Goal: Find specific page/section: Find specific page/section

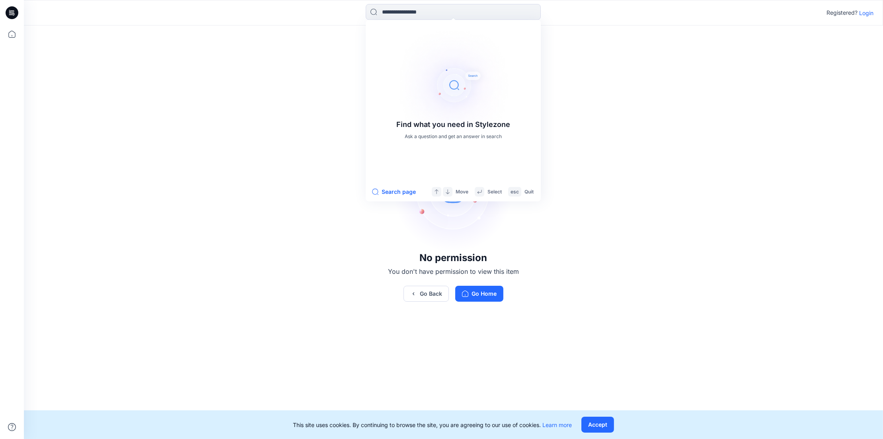
click at [866, 10] on p "Login" at bounding box center [866, 13] width 14 height 8
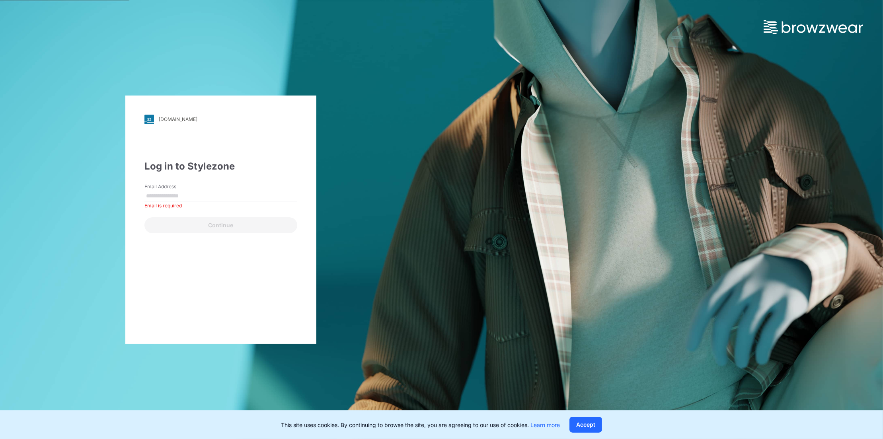
click at [175, 189] on label "Email Address" at bounding box center [172, 186] width 56 height 7
click at [175, 190] on input "Email Address" at bounding box center [220, 196] width 153 height 12
click at [169, 195] on input "Email Address" at bounding box center [220, 196] width 153 height 12
type input "**********"
click at [193, 221] on button "Continue" at bounding box center [220, 225] width 153 height 16
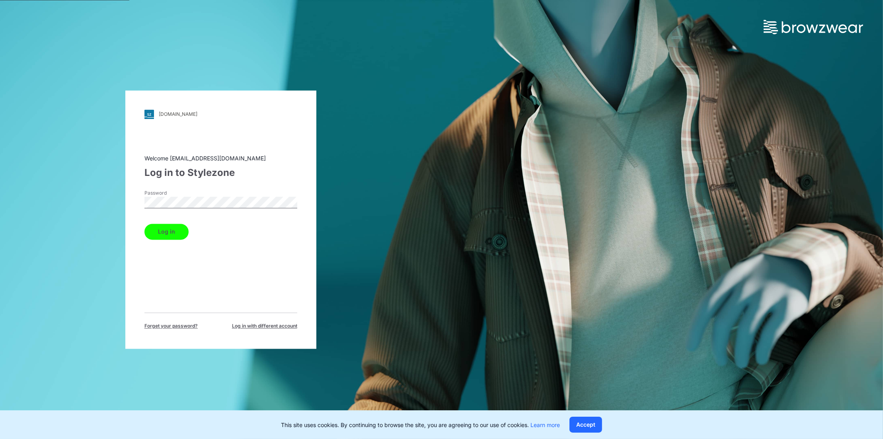
click at [158, 235] on button "Log in" at bounding box center [166, 232] width 44 height 16
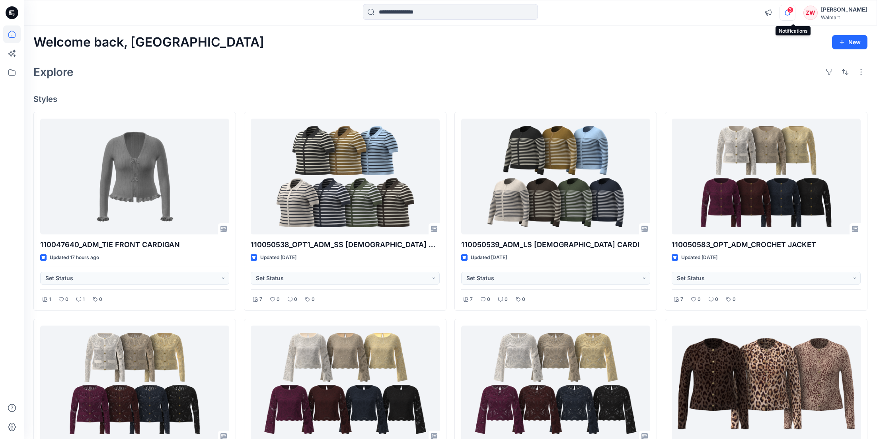
click at [792, 14] on icon "button" at bounding box center [787, 13] width 15 height 16
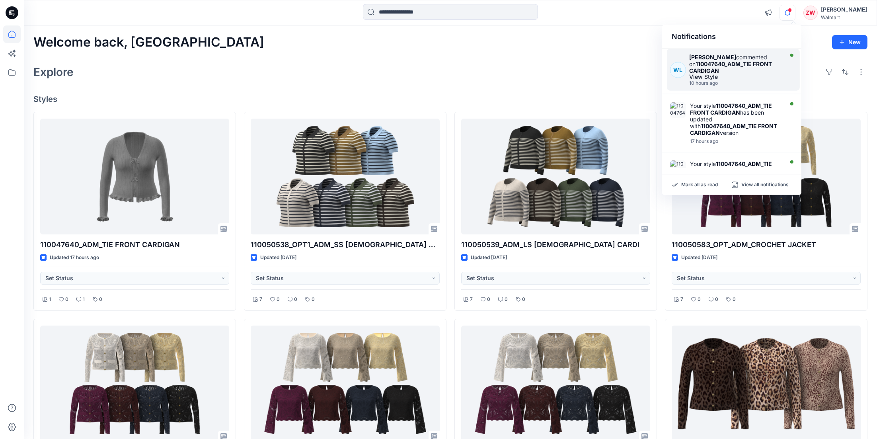
click at [715, 68] on strong "110047640_ADM_TIE FRONT CARDIGAN" at bounding box center [730, 67] width 83 height 14
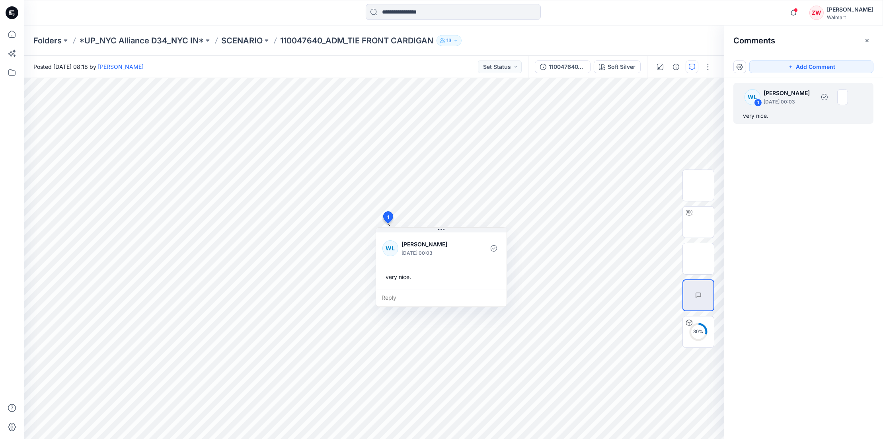
click at [830, 105] on div "WL 1 [PERSON_NAME] [DATE] 00:03" at bounding box center [793, 97] width 110 height 22
click at [868, 33] on div "Comments" at bounding box center [803, 40] width 159 height 30
click at [865, 38] on icon "button" at bounding box center [867, 40] width 6 height 6
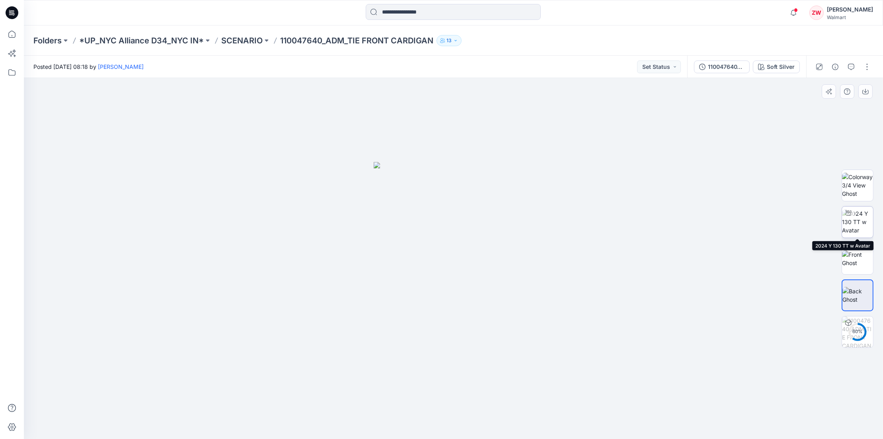
click at [855, 220] on img at bounding box center [857, 221] width 31 height 25
click at [237, 43] on p "SCENARIO" at bounding box center [241, 40] width 41 height 11
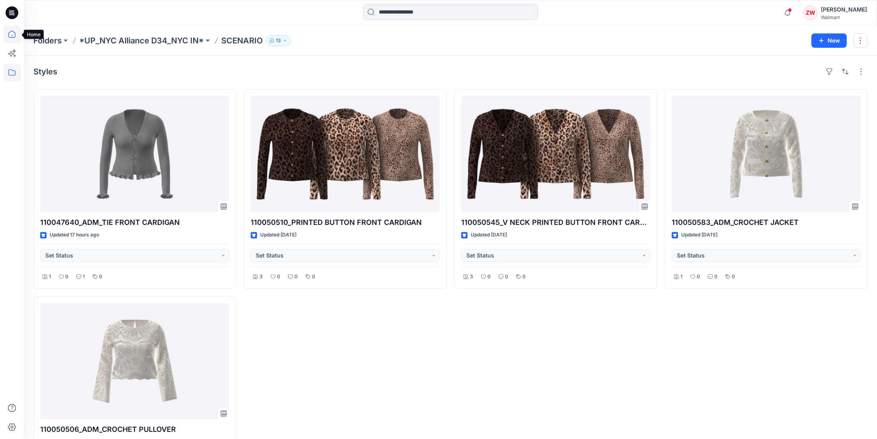
click at [12, 29] on icon at bounding box center [12, 34] width 18 height 18
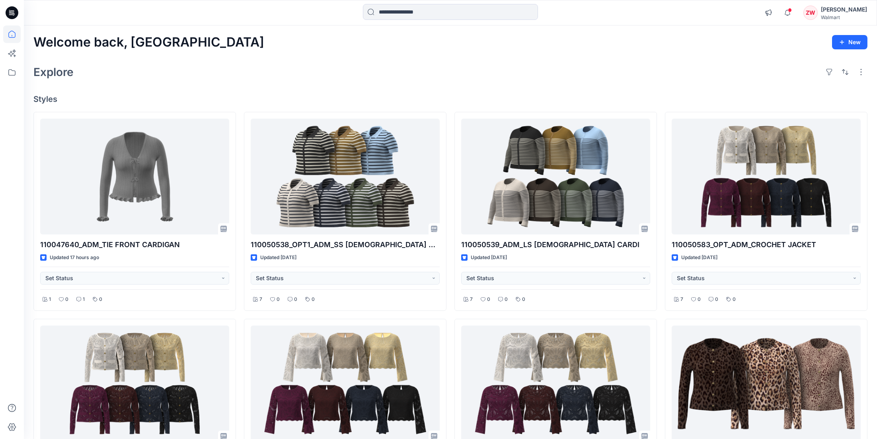
click at [294, 75] on div "Explore" at bounding box center [450, 71] width 834 height 19
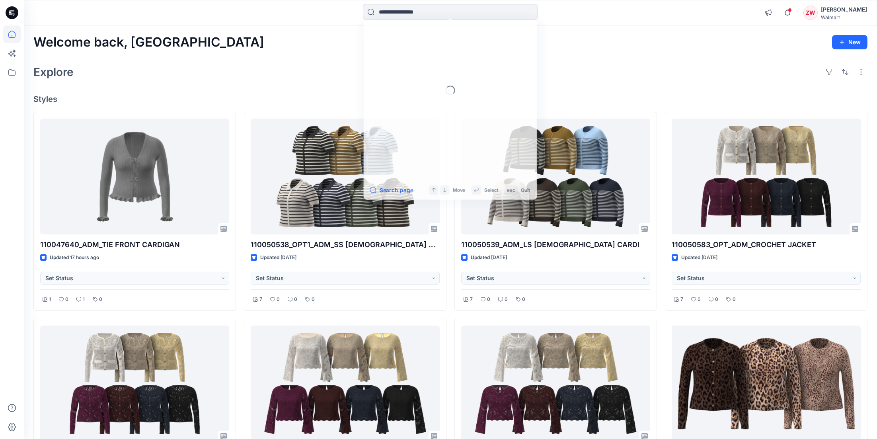
click at [455, 13] on input at bounding box center [450, 12] width 175 height 16
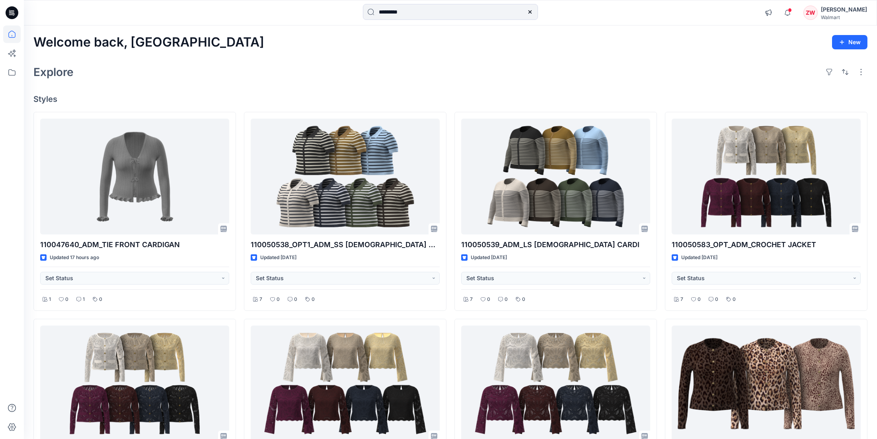
click at [591, 69] on div "Explore" at bounding box center [450, 71] width 834 height 19
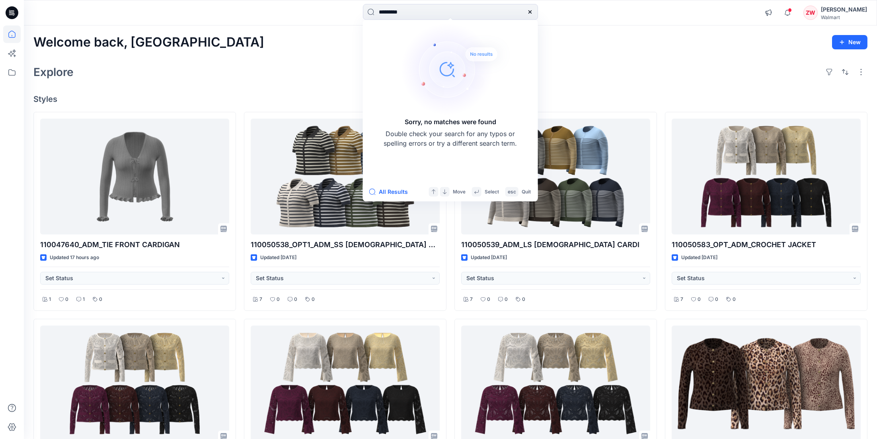
drag, startPoint x: 391, startPoint y: 9, endPoint x: 355, endPoint y: 10, distance: 35.4
click at [355, 10] on div "********* Sorry, no matches were found Double check your search for any typos o…" at bounding box center [450, 13] width 426 height 18
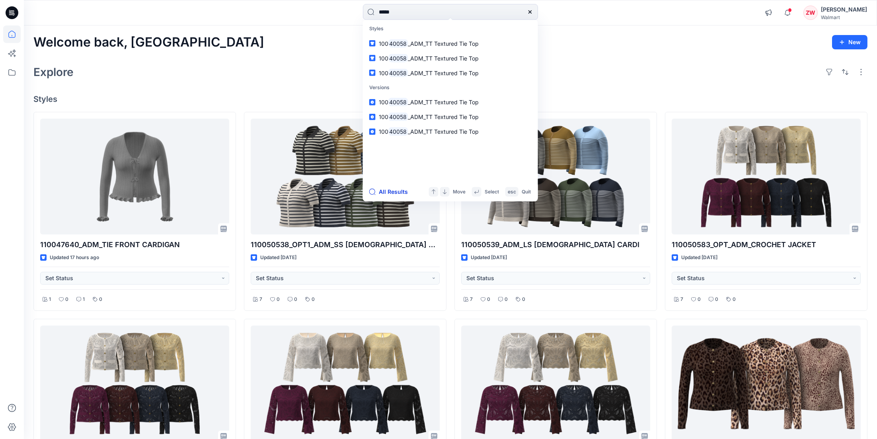
type input "*****"
click at [387, 191] on button "All Results" at bounding box center [391, 192] width 44 height 10
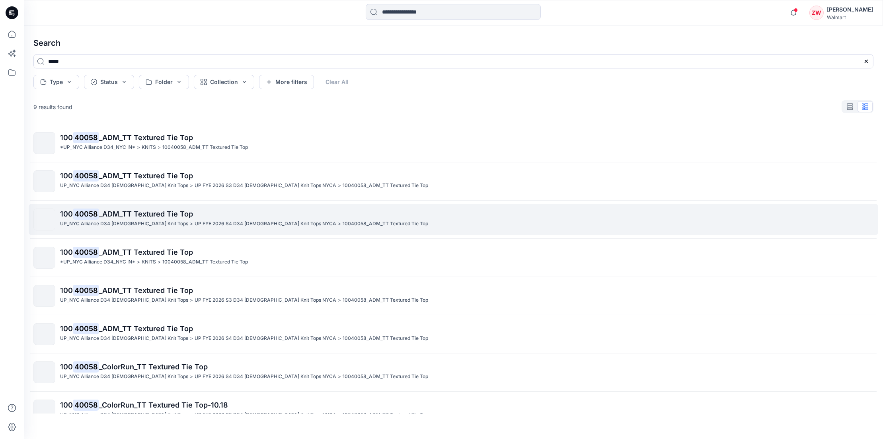
click at [222, 225] on p "UP FYE 2026 S4 D34 [DEMOGRAPHIC_DATA] Knit Tops NYCA" at bounding box center [266, 224] width 142 height 8
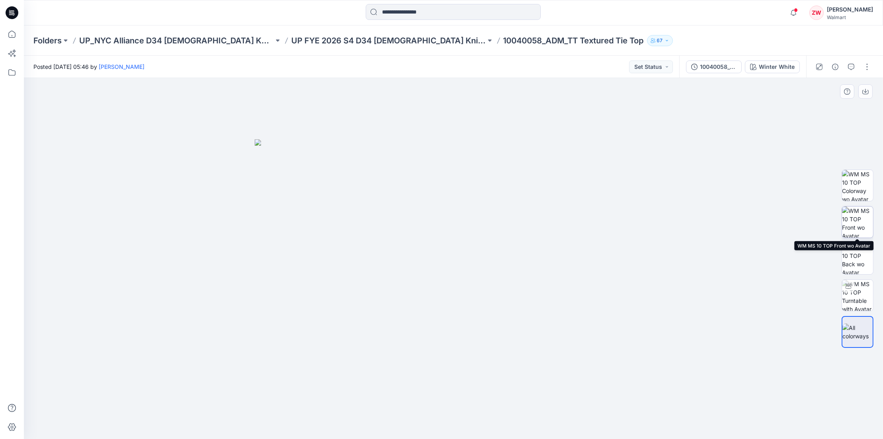
click at [865, 211] on img at bounding box center [857, 221] width 31 height 31
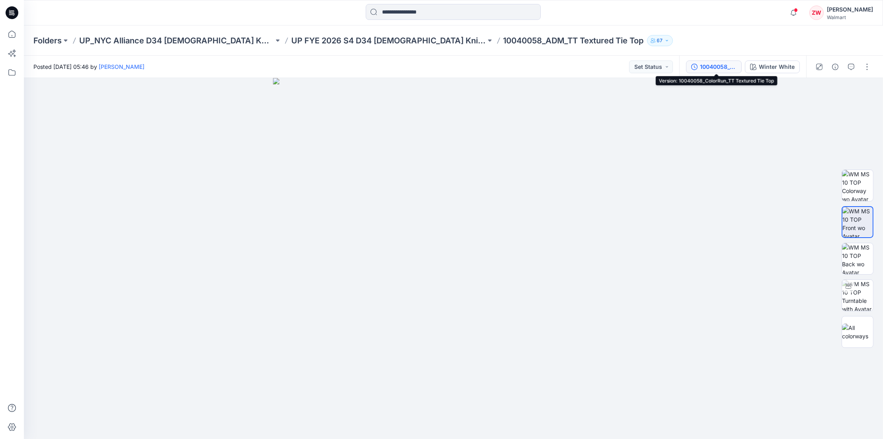
click at [726, 67] on div "10040058_ColorRun_TT Textured Tie Top" at bounding box center [718, 66] width 37 height 9
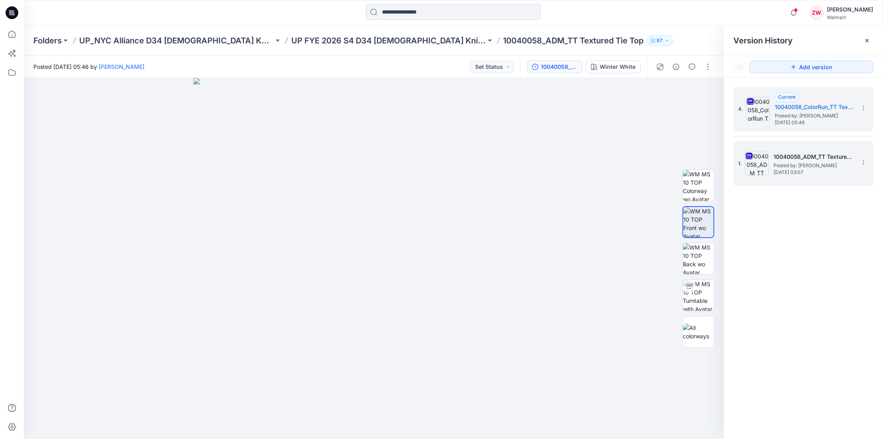
click at [808, 165] on span "Posted by: [PERSON_NAME]" at bounding box center [813, 165] width 80 height 8
click at [812, 101] on div "Current 10040058_ColorRun_TT Textured Tie Top Posted by: [PERSON_NAME] [DATE] 0…" at bounding box center [814, 109] width 80 height 33
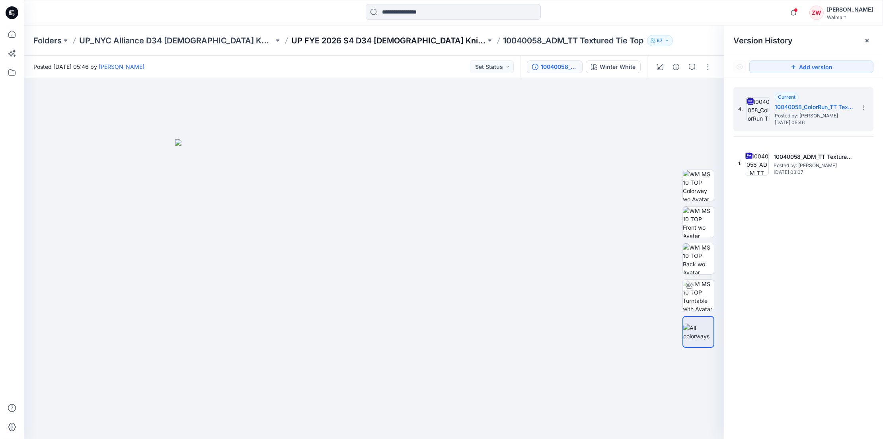
click at [358, 44] on p "UP FYE 2026 S4 D34 [DEMOGRAPHIC_DATA] Knit Tops NYCA" at bounding box center [388, 40] width 195 height 11
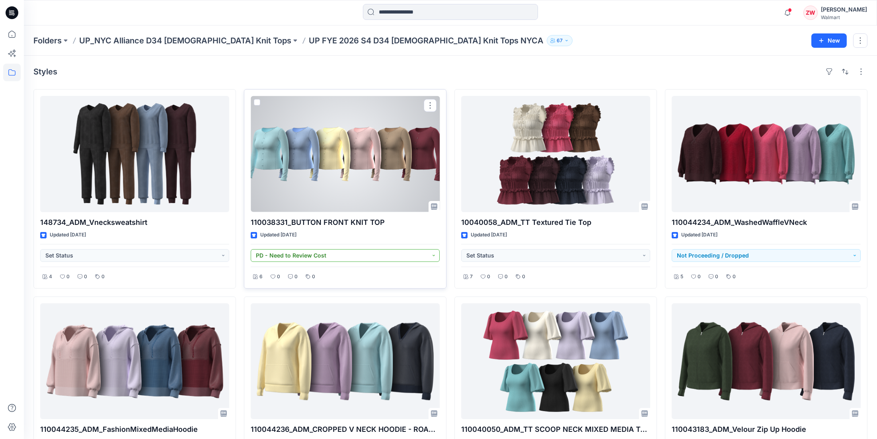
click at [320, 256] on button "PD - Need to Review Cost" at bounding box center [345, 255] width 189 height 13
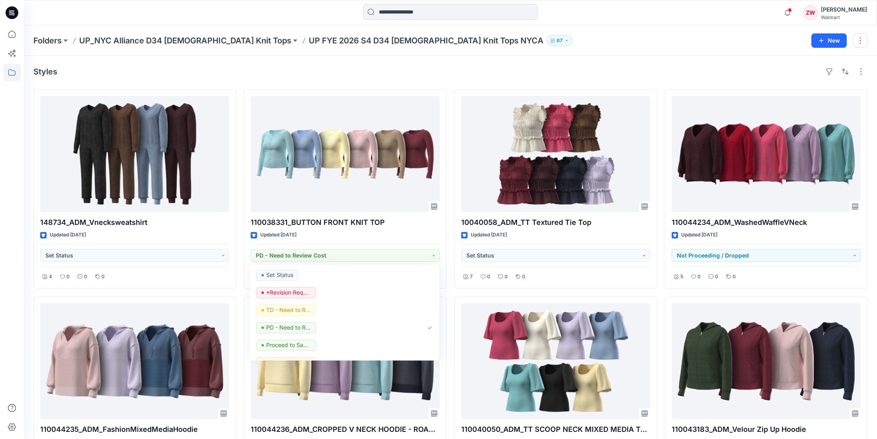
click at [362, 67] on div "Styles" at bounding box center [450, 71] width 834 height 13
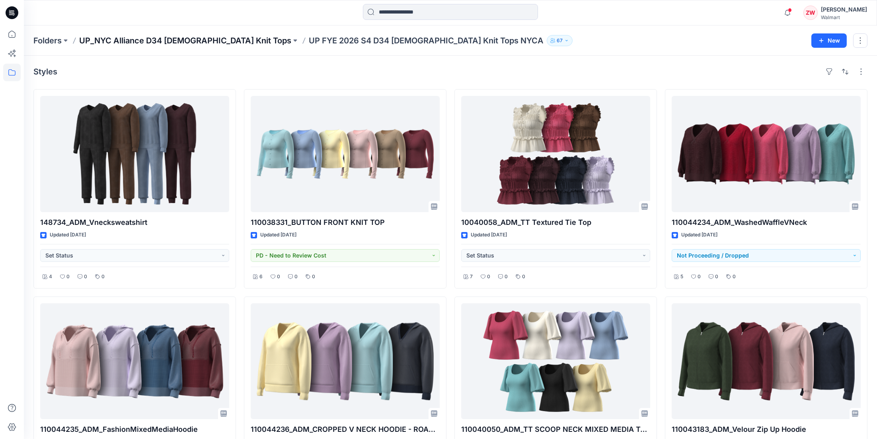
click at [177, 38] on p "UP_NYC Alliance D34 [DEMOGRAPHIC_DATA] Knit Tops" at bounding box center [185, 40] width 212 height 11
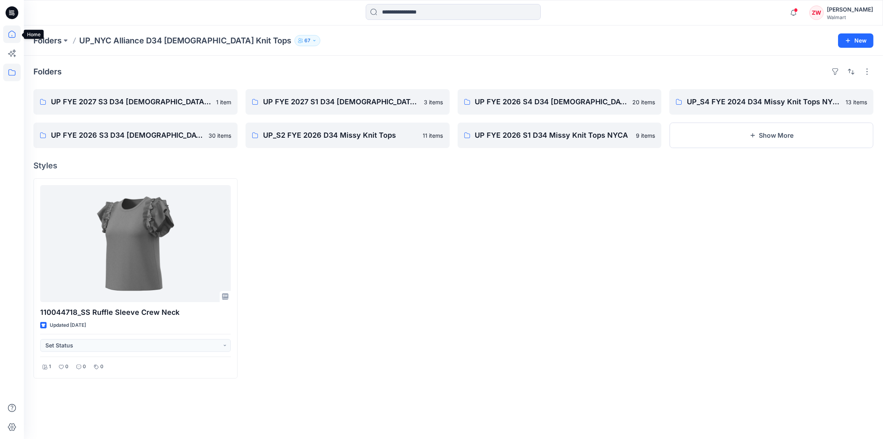
click at [13, 34] on icon at bounding box center [12, 34] width 18 height 18
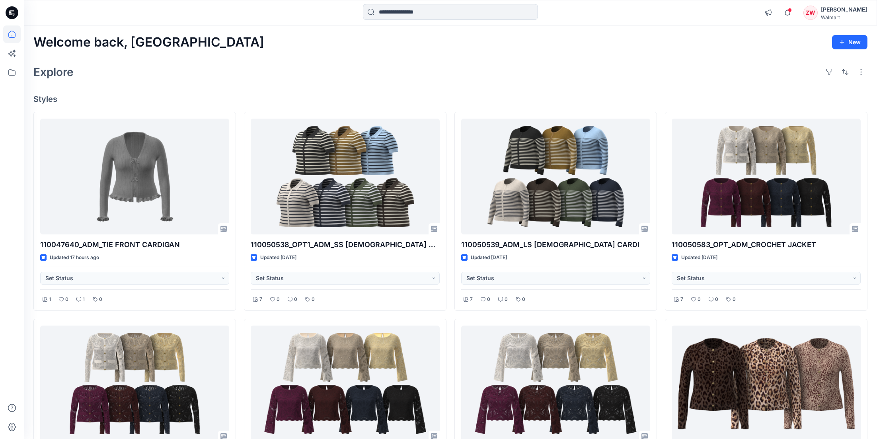
click at [391, 5] on input at bounding box center [450, 12] width 175 height 16
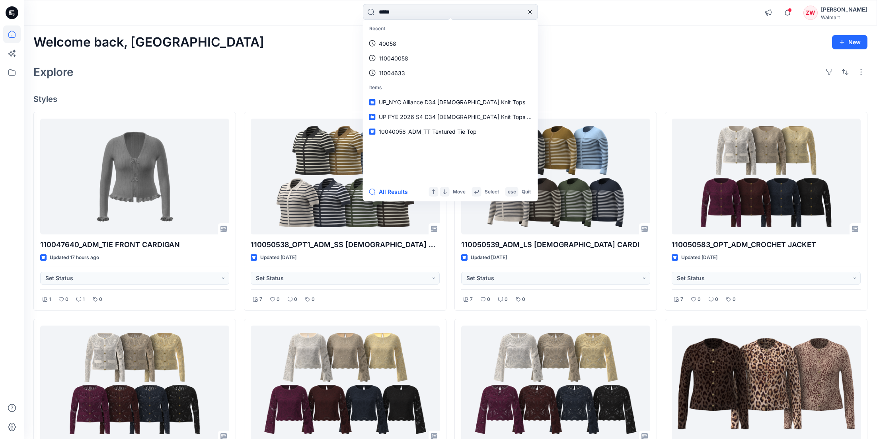
type input "*****"
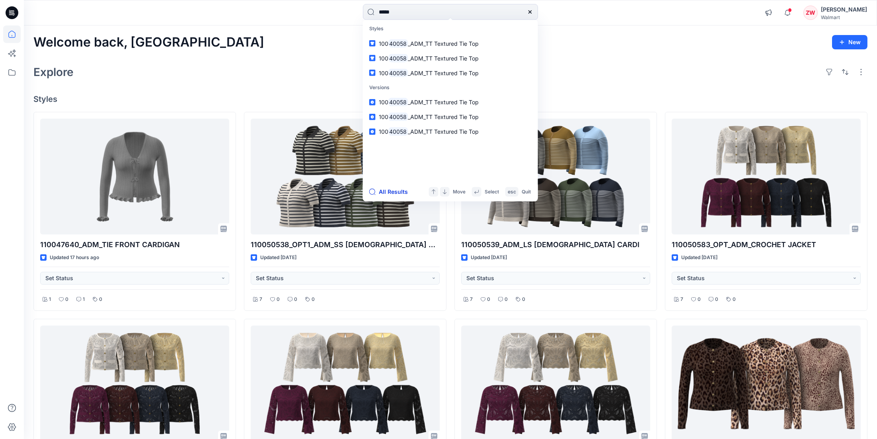
click at [395, 194] on button "All Results" at bounding box center [391, 192] width 44 height 10
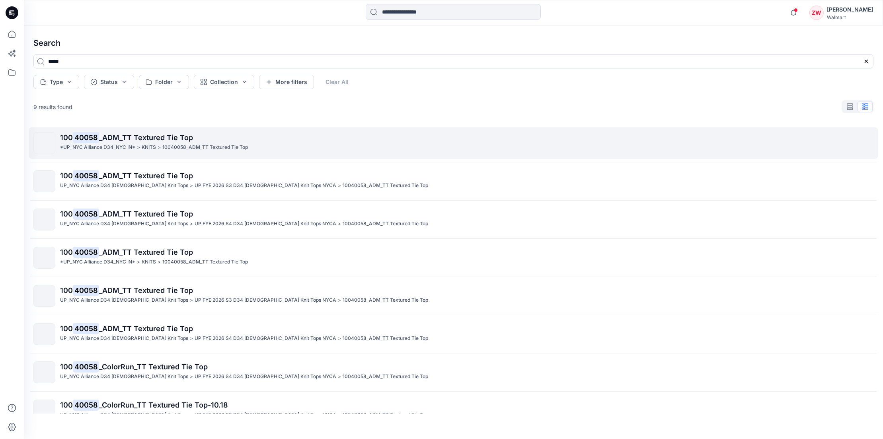
click at [399, 131] on link "100 40058 _ADM_TT Textured Tie Top *UP_NYC Alliance D34_NYC IN* > KNITS > 10040…" at bounding box center [453, 142] width 849 height 31
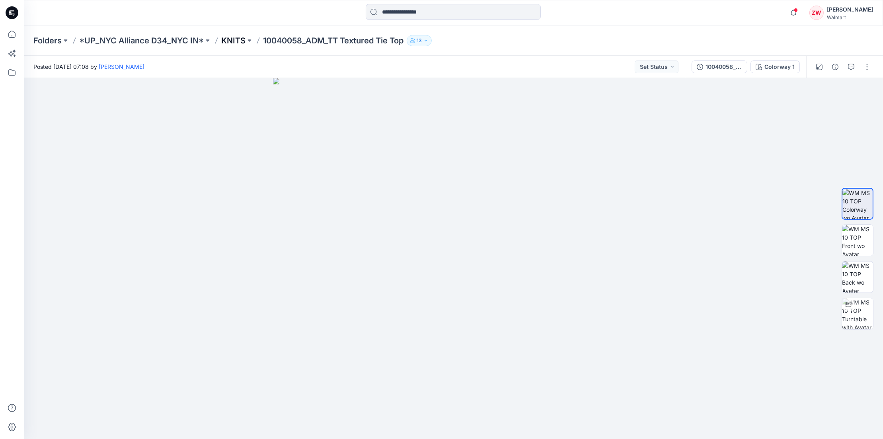
click at [236, 39] on p "KNITS" at bounding box center [233, 40] width 24 height 11
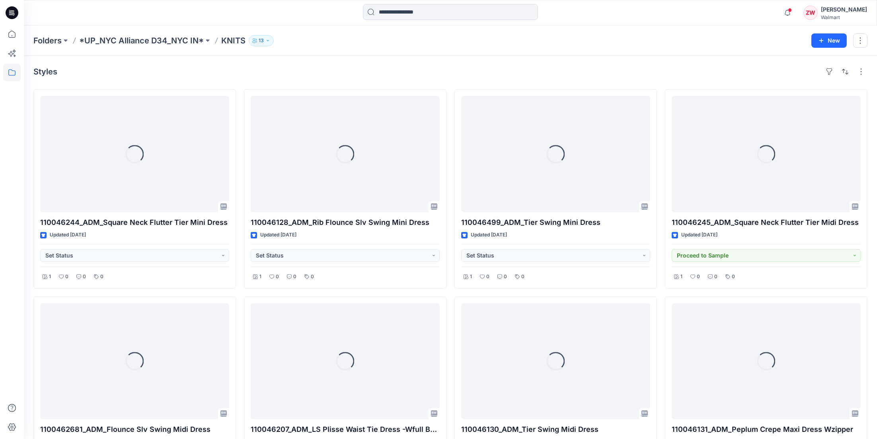
click at [385, 36] on div "Folders *UP_NYC Alliance D34_NYC IN* KNITS 13" at bounding box center [419, 40] width 772 height 11
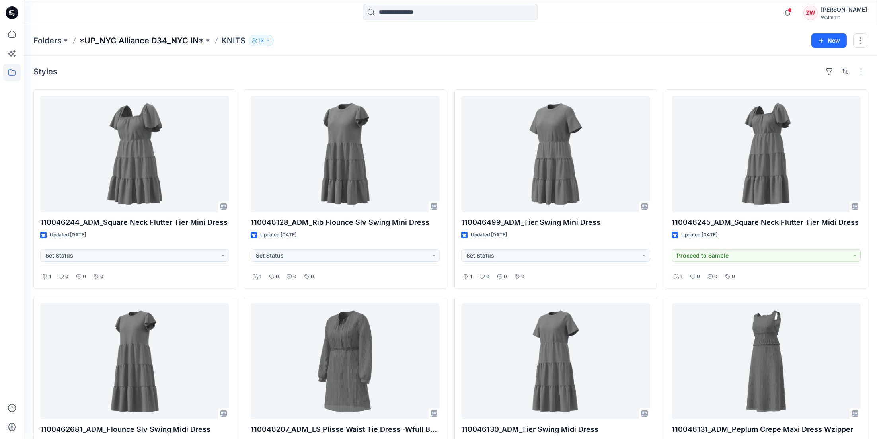
click at [174, 42] on p "*UP_NYC Alliance D34_NYC IN*" at bounding box center [141, 40] width 125 height 11
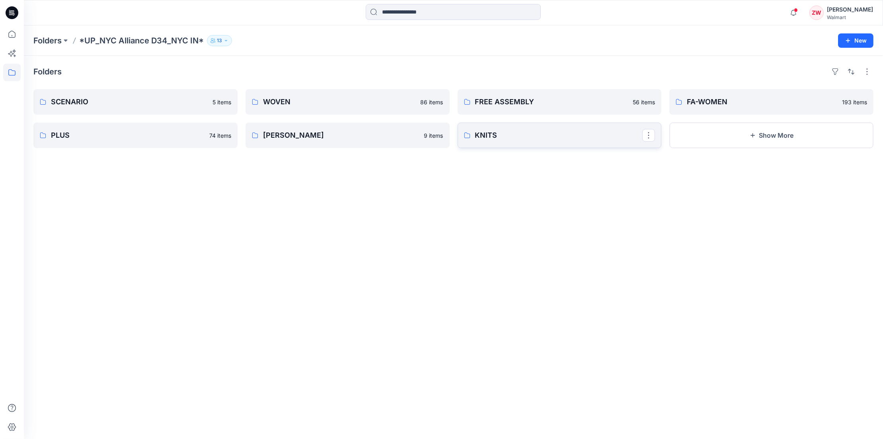
click at [570, 140] on p "KNITS" at bounding box center [558, 135] width 167 height 11
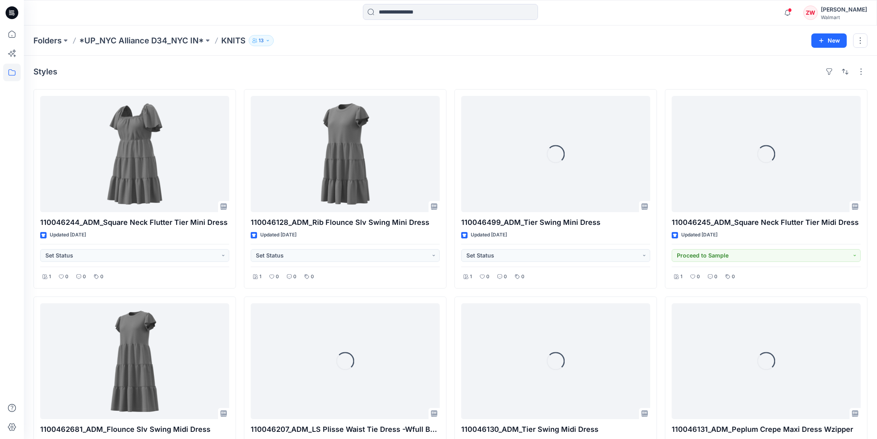
click at [518, 25] on div "Notifications WL [PERSON_NAME] commented on 110047640_ADM_TIE FRONT CARDIGAN Vi…" at bounding box center [450, 12] width 853 height 25
